Goal: Register for event/course

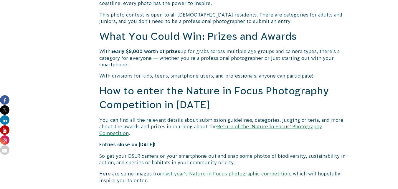
scroll to position [472, 0]
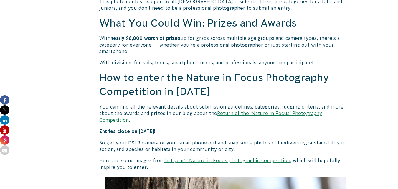
click at [264, 113] on link "Return of the ‘Nature in Focus’ Photography Competition" at bounding box center [210, 117] width 223 height 12
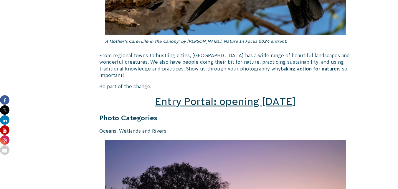
scroll to position [826, 0]
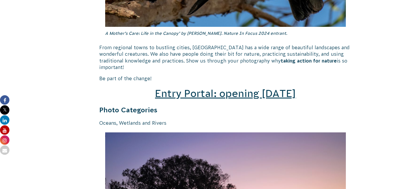
click at [207, 88] on span "Entry Portal: opening July 4" at bounding box center [225, 93] width 141 height 11
click at [203, 88] on span "Entry Portal: opening July 4" at bounding box center [225, 93] width 141 height 11
